Goal: Obtain resource: Obtain resource

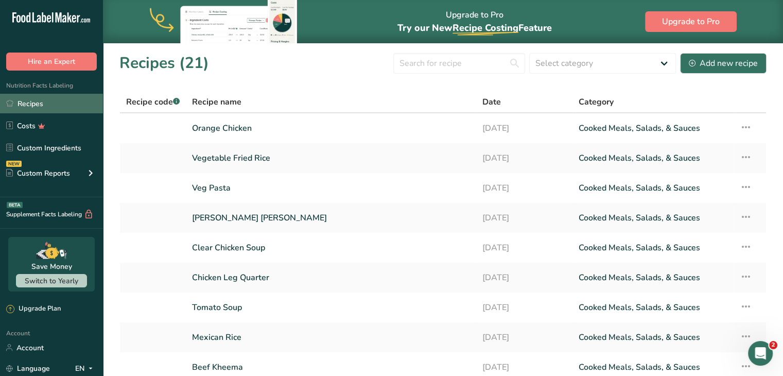
click at [33, 103] on link "Recipes" at bounding box center [51, 104] width 103 height 20
drag, startPoint x: 782, startPoint y: 158, endPoint x: 790, endPoint y: 238, distance: 80.6
click at [386, 238] on html ".a-20{fill:#fff;} Hire an Expert Nutrition Facts Labeling Recipes Costs Custom …" at bounding box center [391, 247] width 783 height 494
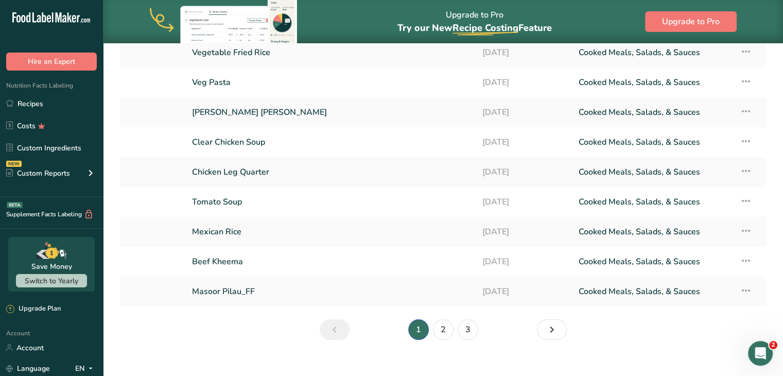
scroll to position [110, 0]
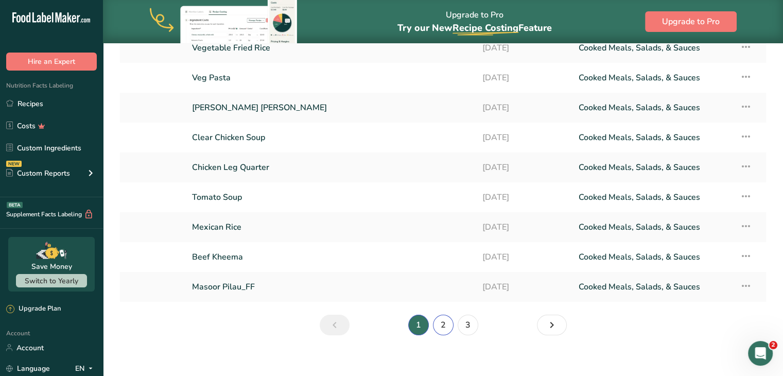
click at [386, 323] on link "2" at bounding box center [443, 324] width 21 height 21
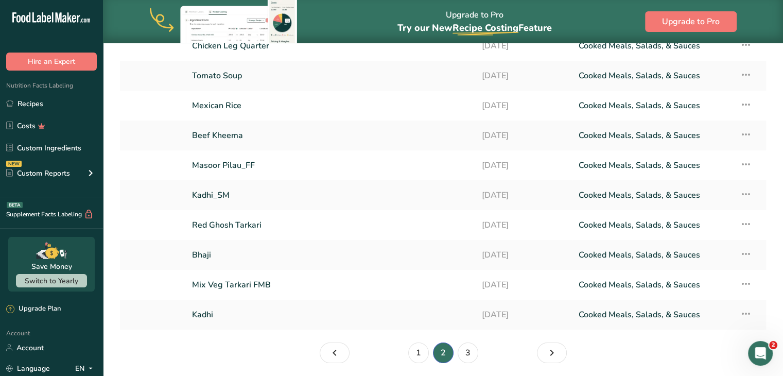
scroll to position [118, 0]
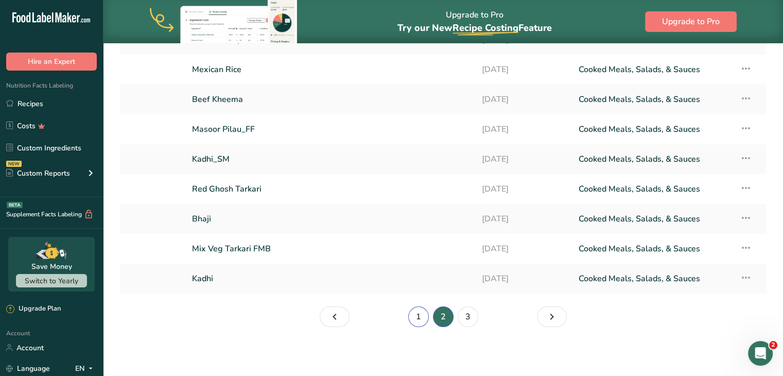
click at [386, 321] on link "1" at bounding box center [418, 316] width 21 height 21
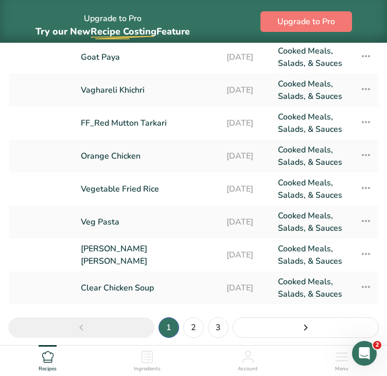
scroll to position [208, 0]
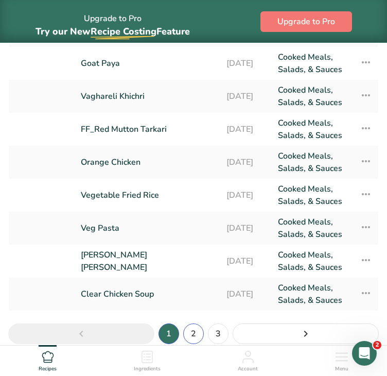
click at [189, 337] on link "2" at bounding box center [193, 333] width 21 height 21
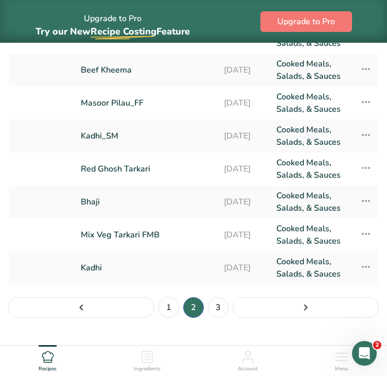
scroll to position [256, 0]
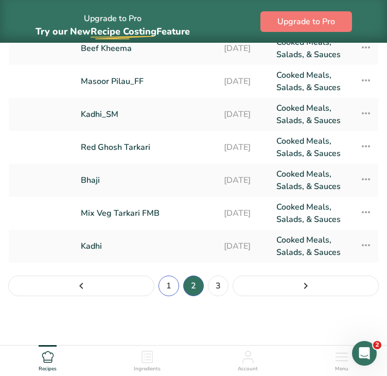
click at [172, 286] on link "1" at bounding box center [168, 285] width 21 height 21
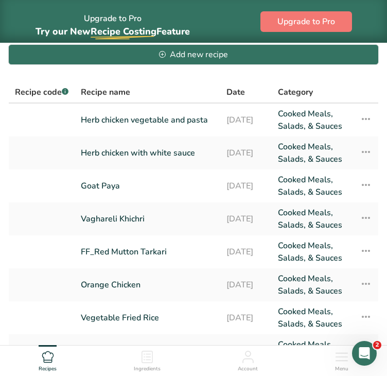
scroll to position [83, 0]
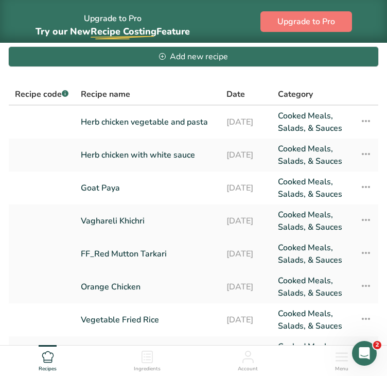
click at [127, 256] on link "FF_Red Mutton Tarkari" at bounding box center [147, 253] width 133 height 25
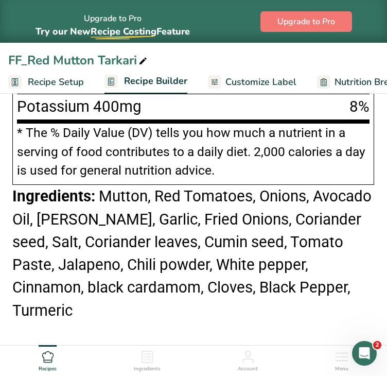
scroll to position [1544, 0]
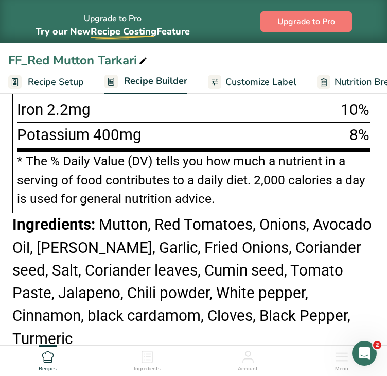
drag, startPoint x: 19, startPoint y: 136, endPoint x: 371, endPoint y: 130, distance: 352.5
copy div "Nutrition Facts About 1 Serving Per Container Serving Size 227g Amount Per Serv…"
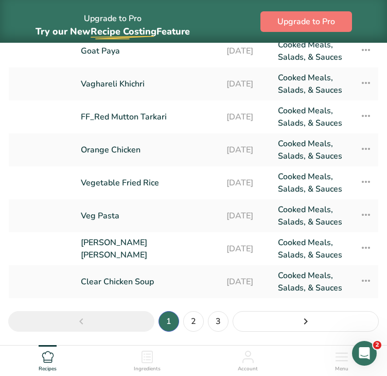
scroll to position [256, 0]
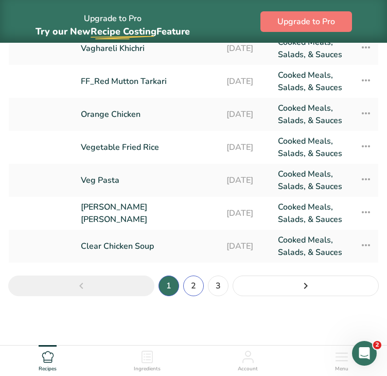
click at [194, 286] on link "2" at bounding box center [193, 285] width 21 height 21
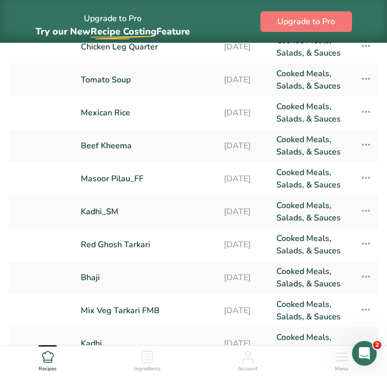
scroll to position [160, 0]
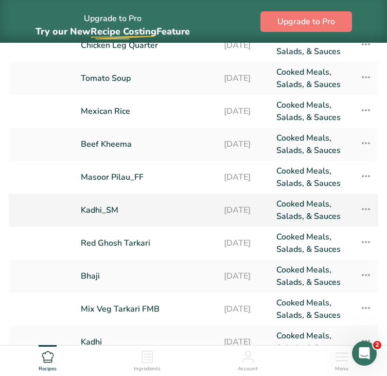
click at [100, 208] on link "Kadhi_SM" at bounding box center [146, 210] width 131 height 25
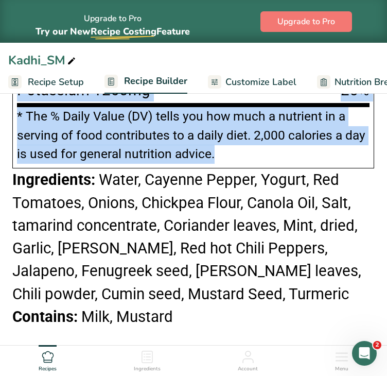
scroll to position [1623, 0]
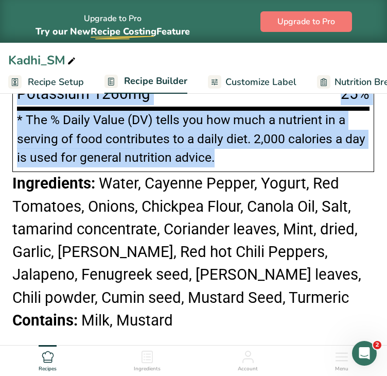
drag, startPoint x: 21, startPoint y: 181, endPoint x: 238, endPoint y: 144, distance: 220.2
copy div "Nutrition Facts About 2 Servings Per Container Serving Size 8 0z (227g) Amount …"
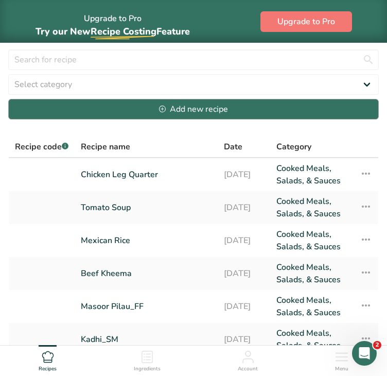
scroll to position [256, 0]
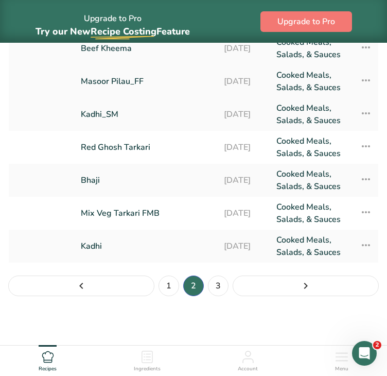
click at [132, 86] on link "Masoor Pilau_FF" at bounding box center [146, 81] width 131 height 25
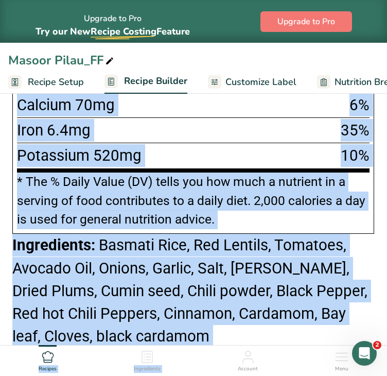
scroll to position [1422, 0]
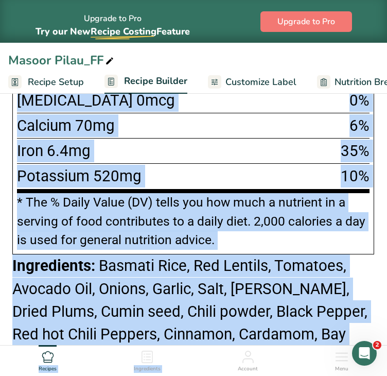
drag, startPoint x: 21, startPoint y: 115, endPoint x: 243, endPoint y: 228, distance: 249.4
copy div "Nutrition Facts About 1 Serving Per Container Serving Size 227g Amount Per Serv…"
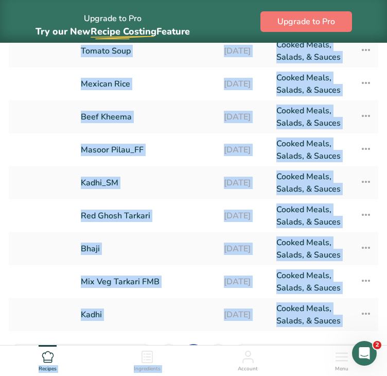
scroll to position [191, 0]
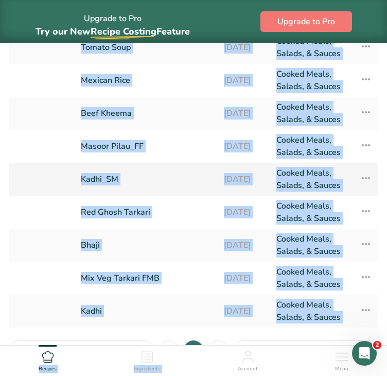
click at [99, 180] on link "Kadhi_SM" at bounding box center [146, 179] width 131 height 25
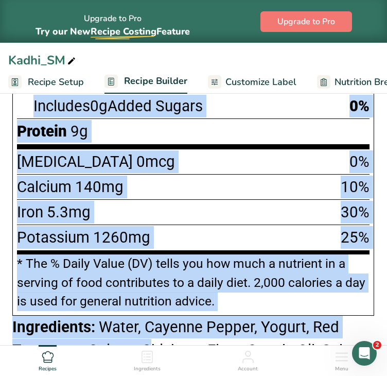
scroll to position [1480, 0]
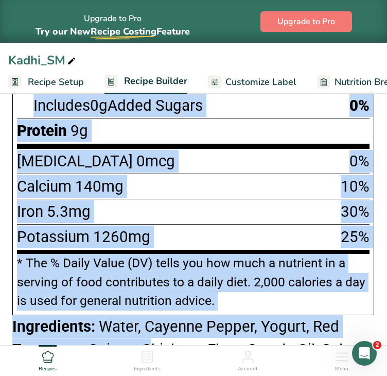
drag, startPoint x: 23, startPoint y: 185, endPoint x: 219, endPoint y: 300, distance: 228.1
copy div "Nutrition Facts About 2 Servings Per Container Serving Size 8 0z (227g) Amount …"
